Goal: Understand process/instructions

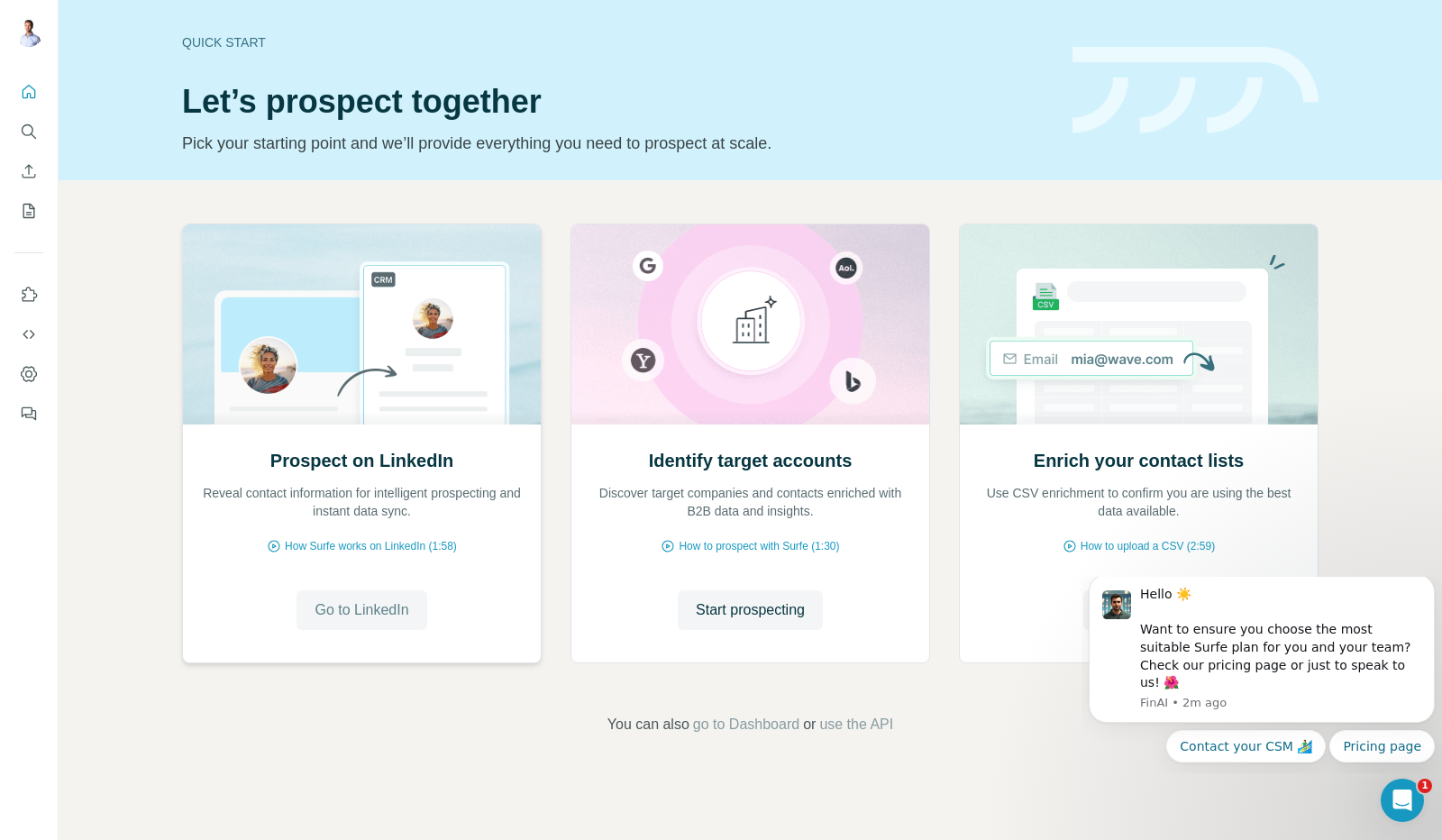
click at [398, 617] on span "Go to LinkedIn" at bounding box center [361, 610] width 94 height 22
click at [14, 95] on button "Quick start" at bounding box center [29, 92] width 29 height 32
